Goal: Information Seeking & Learning: Find specific fact

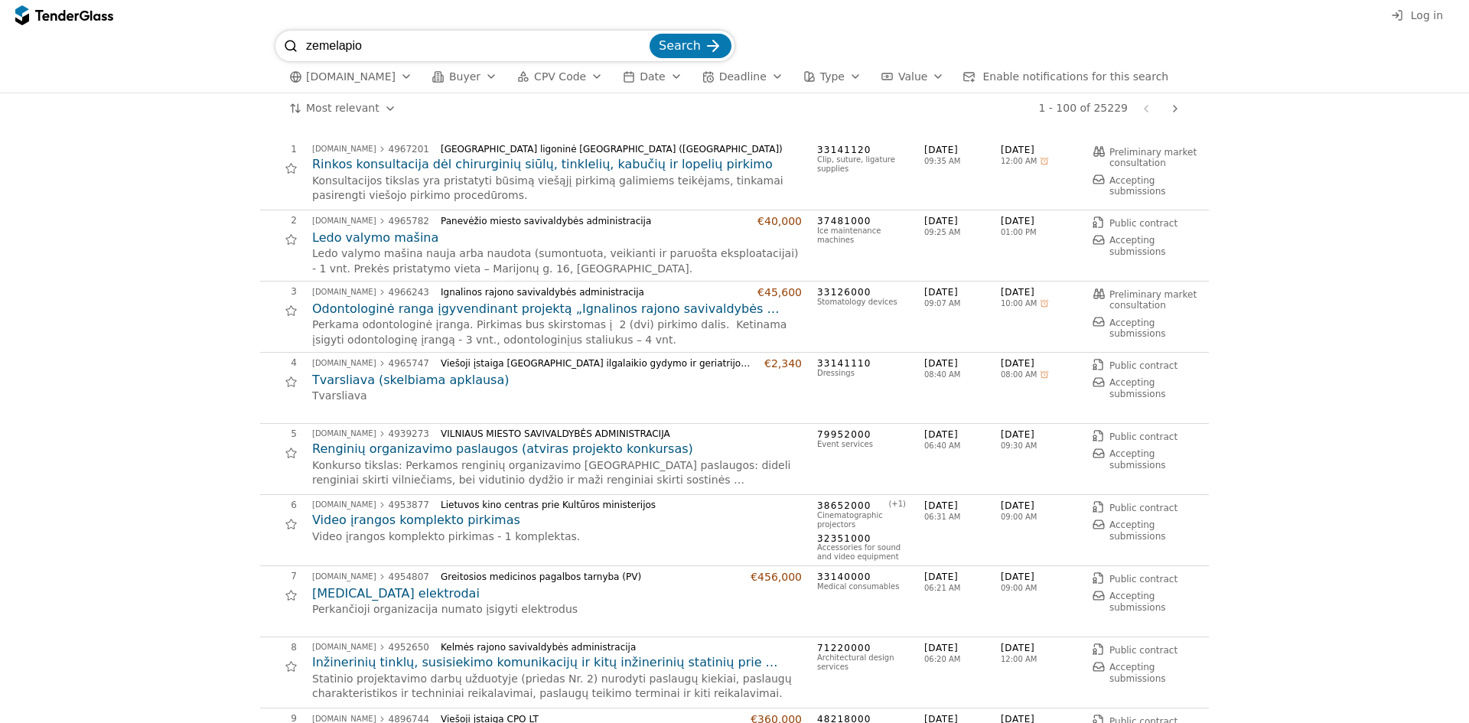
type input "zemelapio"
click at [649, 34] on button "Search" at bounding box center [690, 46] width 82 height 24
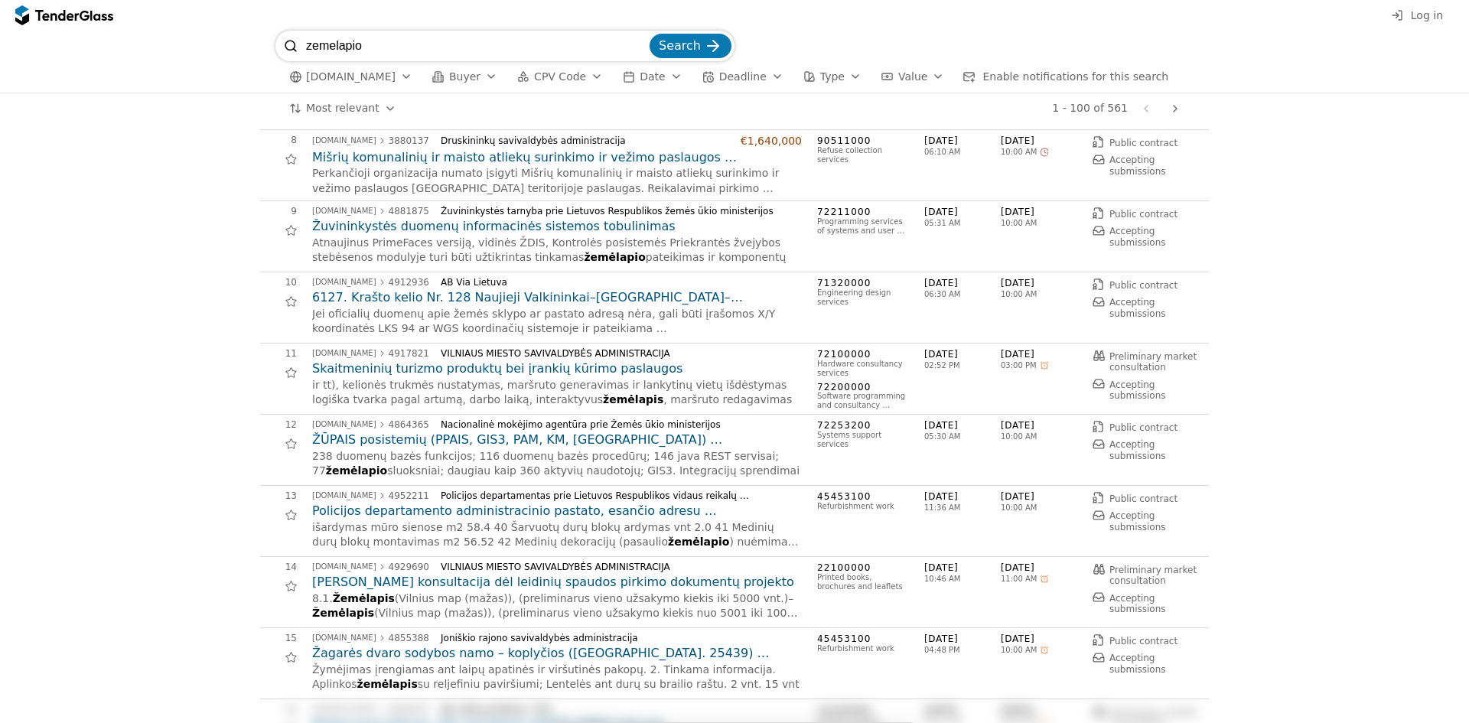
scroll to position [535, 0]
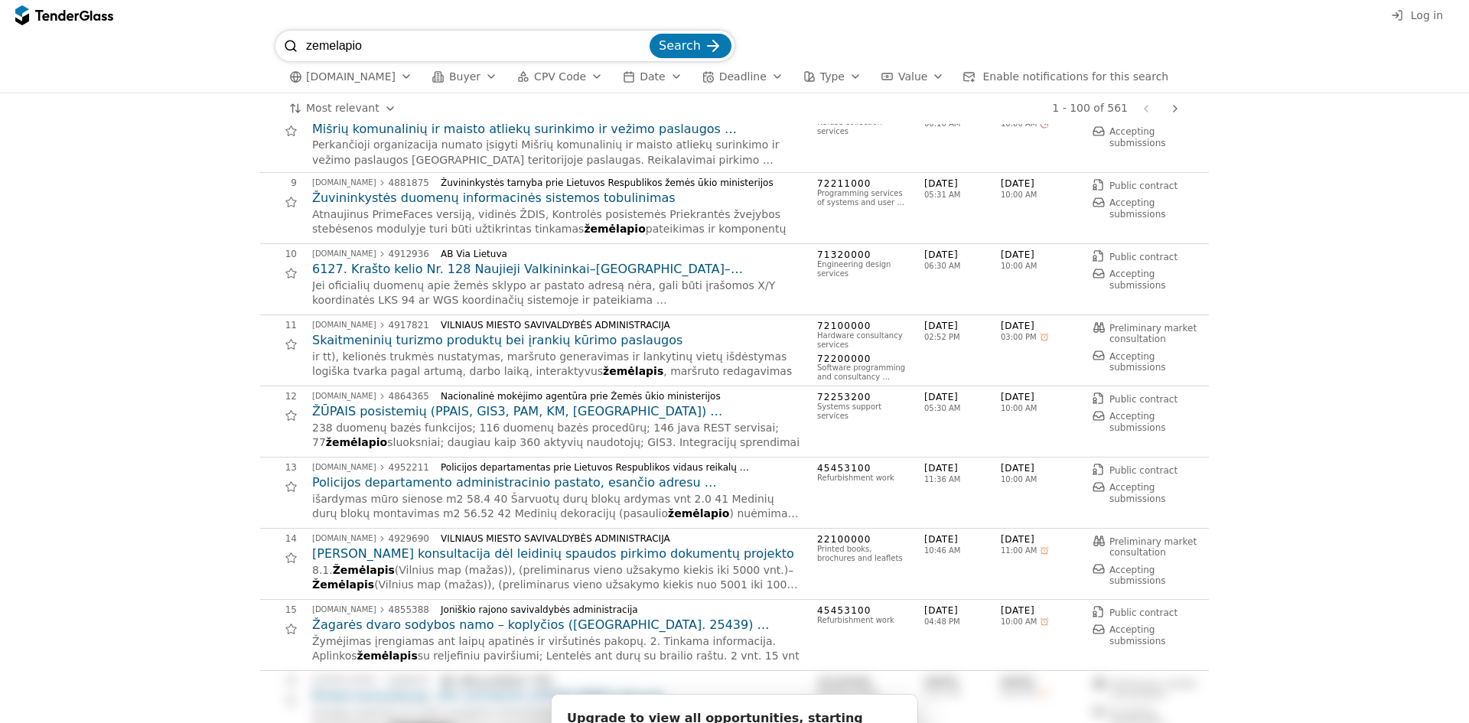
drag, startPoint x: 480, startPoint y: 345, endPoint x: 112, endPoint y: 377, distance: 369.4
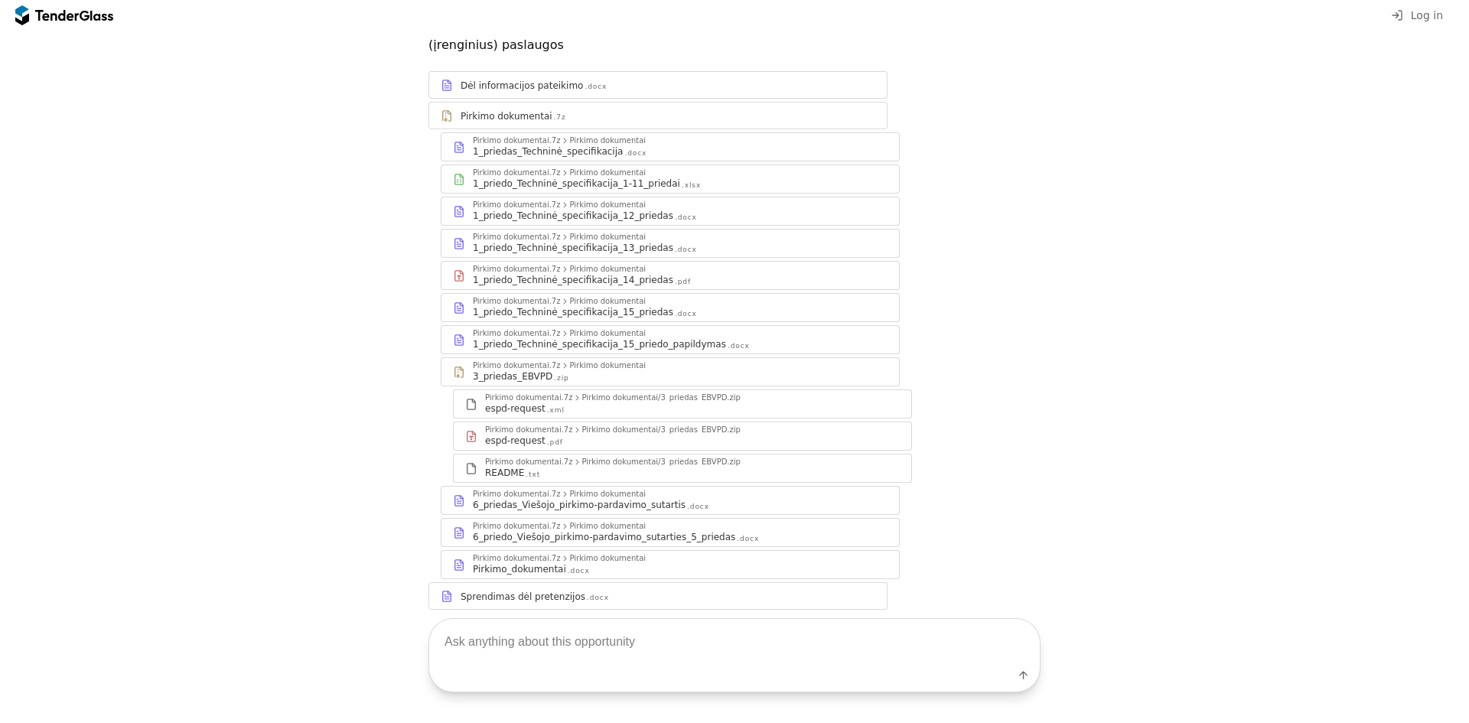
scroll to position [223, 0]
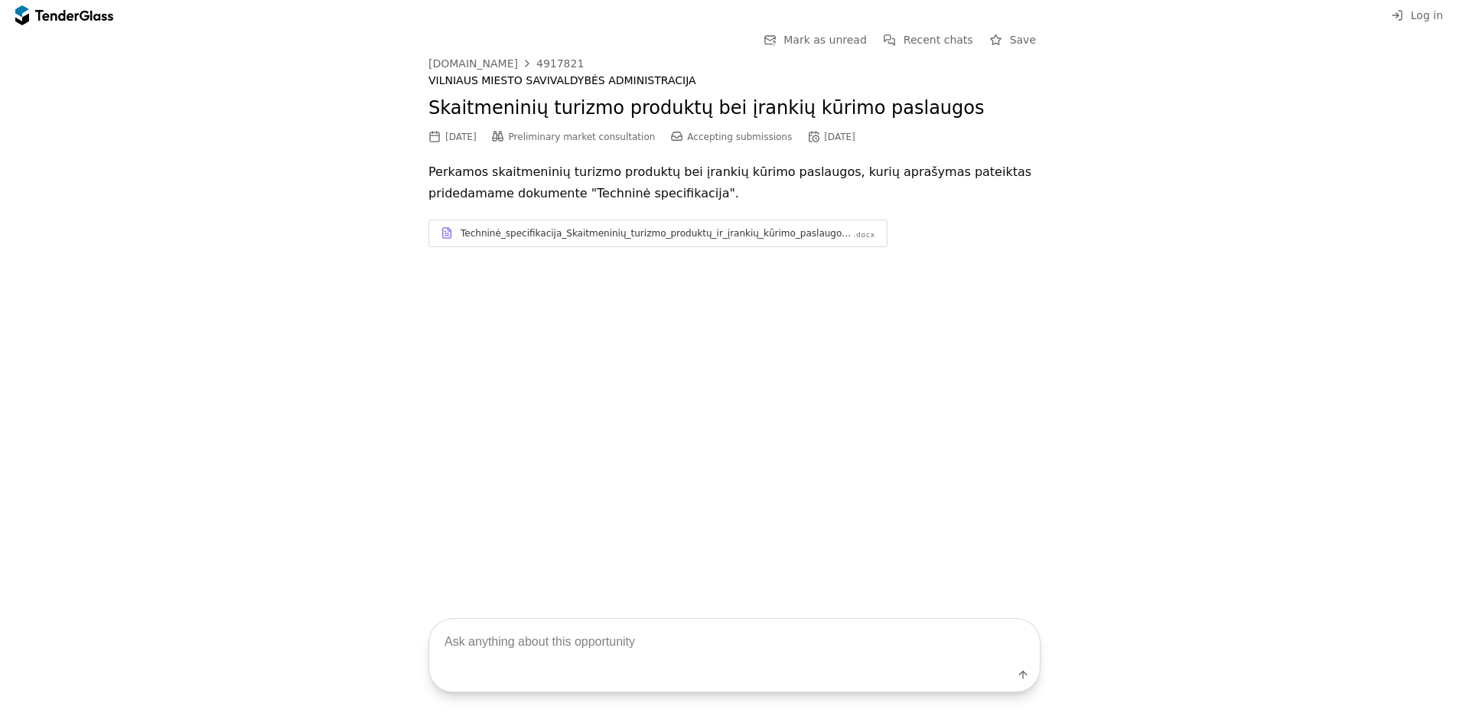
click at [789, 234] on div "Techninė_specifikacija_Skaitmeninių_turizmo_produktų_ir_įrankių_kūrimo_paslaugo…" at bounding box center [656, 233] width 391 height 12
